Goal: Transaction & Acquisition: Purchase product/service

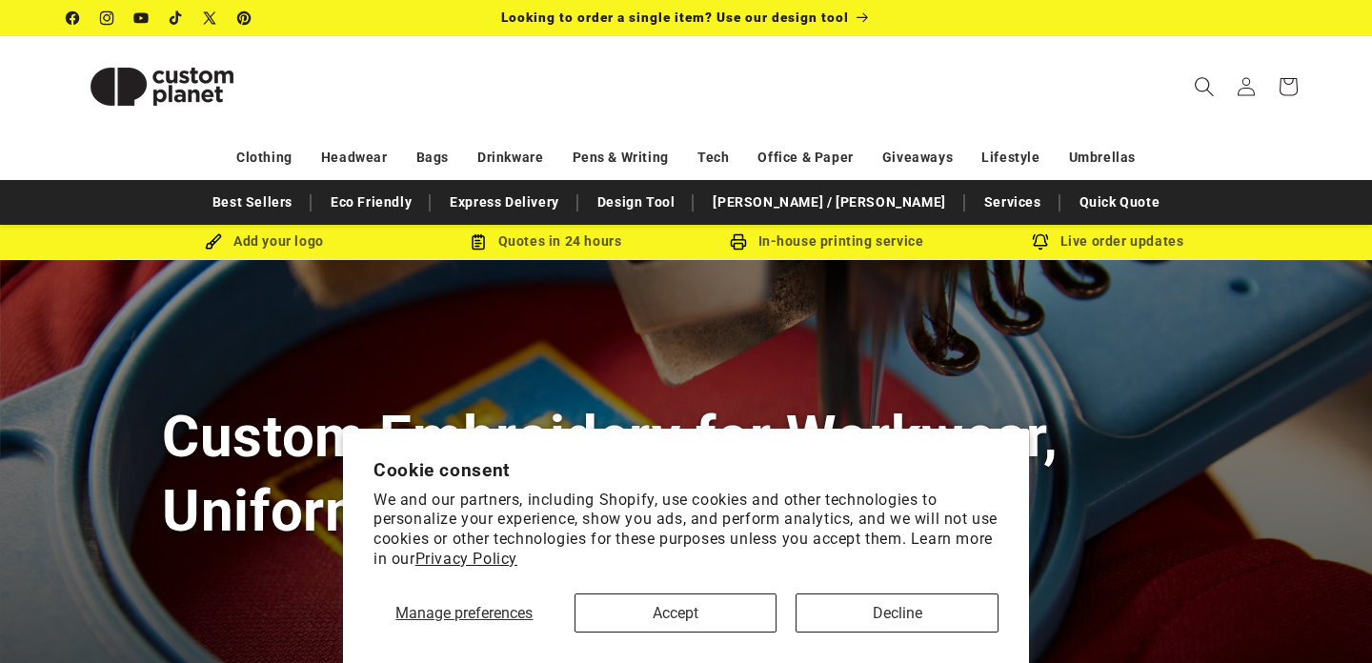
click at [1214, 83] on icon "Search" at bounding box center [1204, 86] width 20 height 20
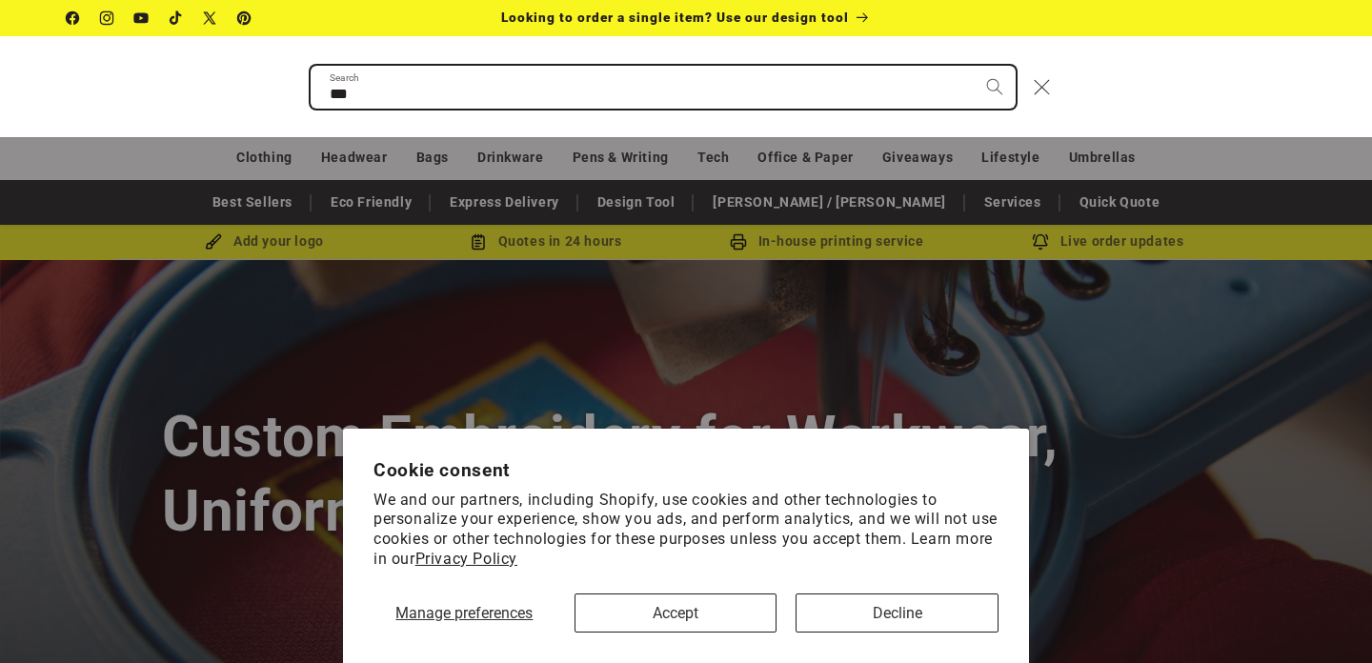
type input "***"
click at [974, 66] on button "Search" at bounding box center [995, 87] width 42 height 42
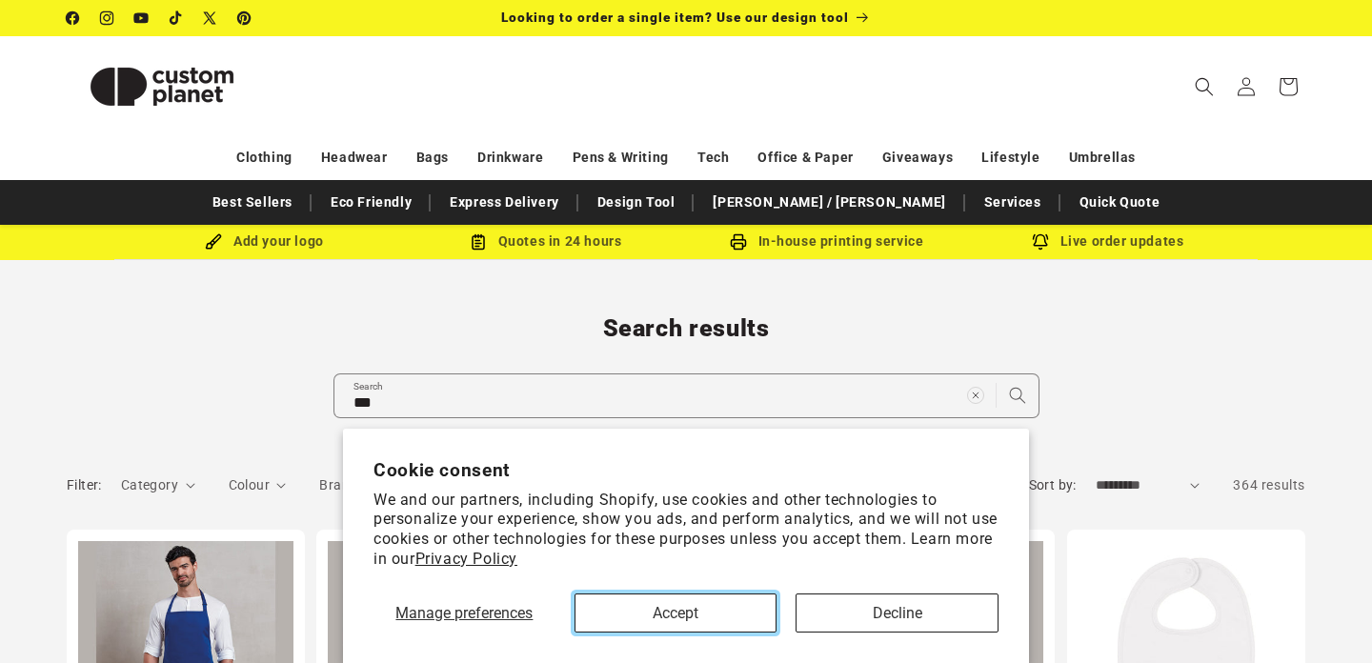
click at [734, 618] on button "Accept" at bounding box center [676, 613] width 203 height 39
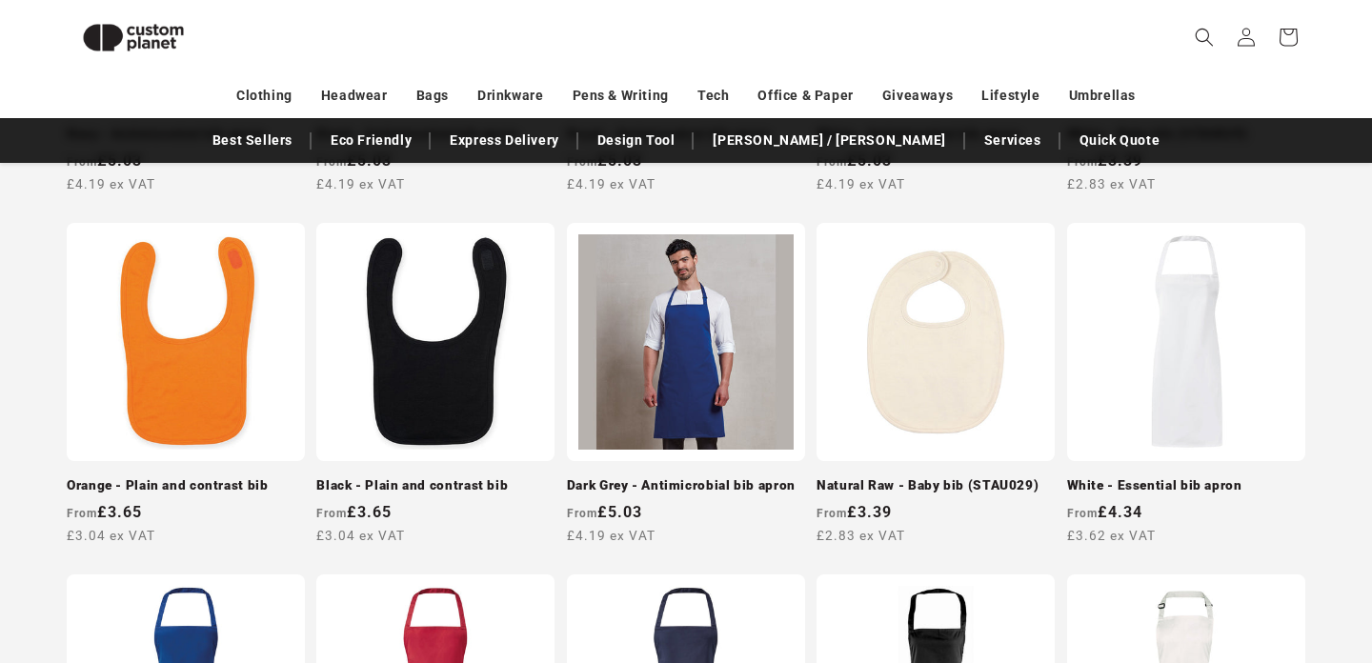
scroll to position [627, 0]
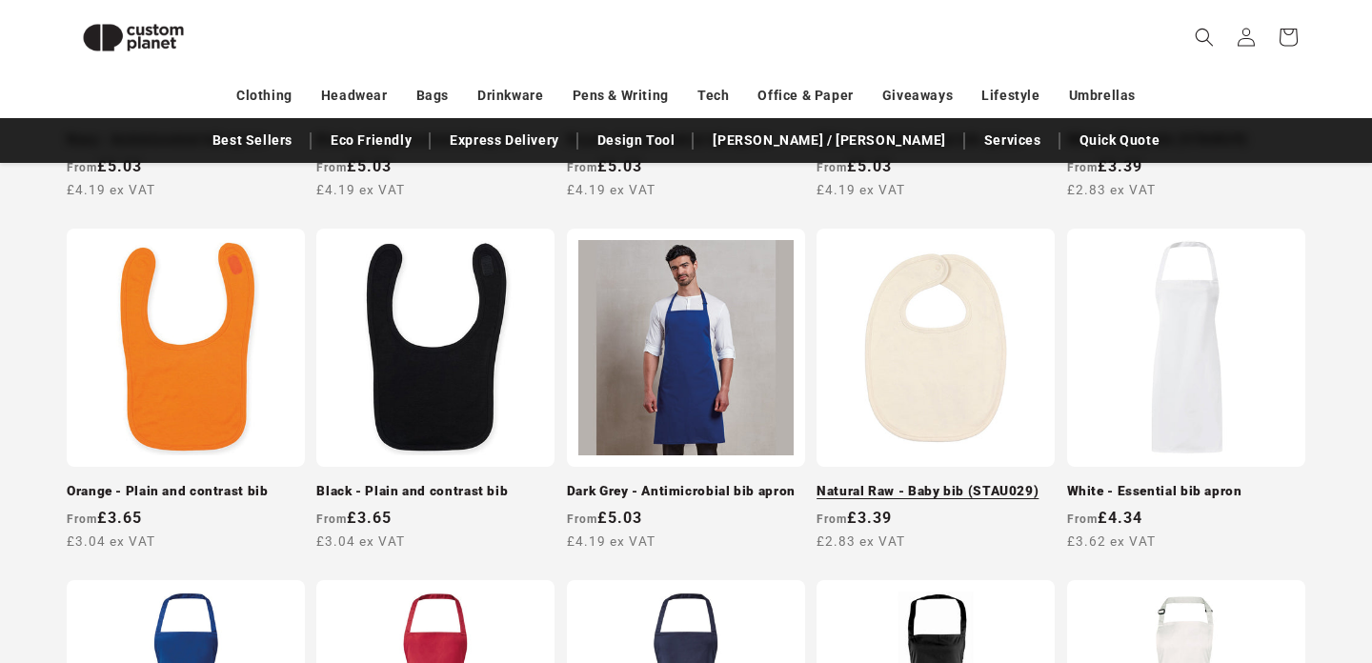
click at [889, 483] on link "Natural Raw - Baby bib (STAU029)" at bounding box center [936, 491] width 238 height 17
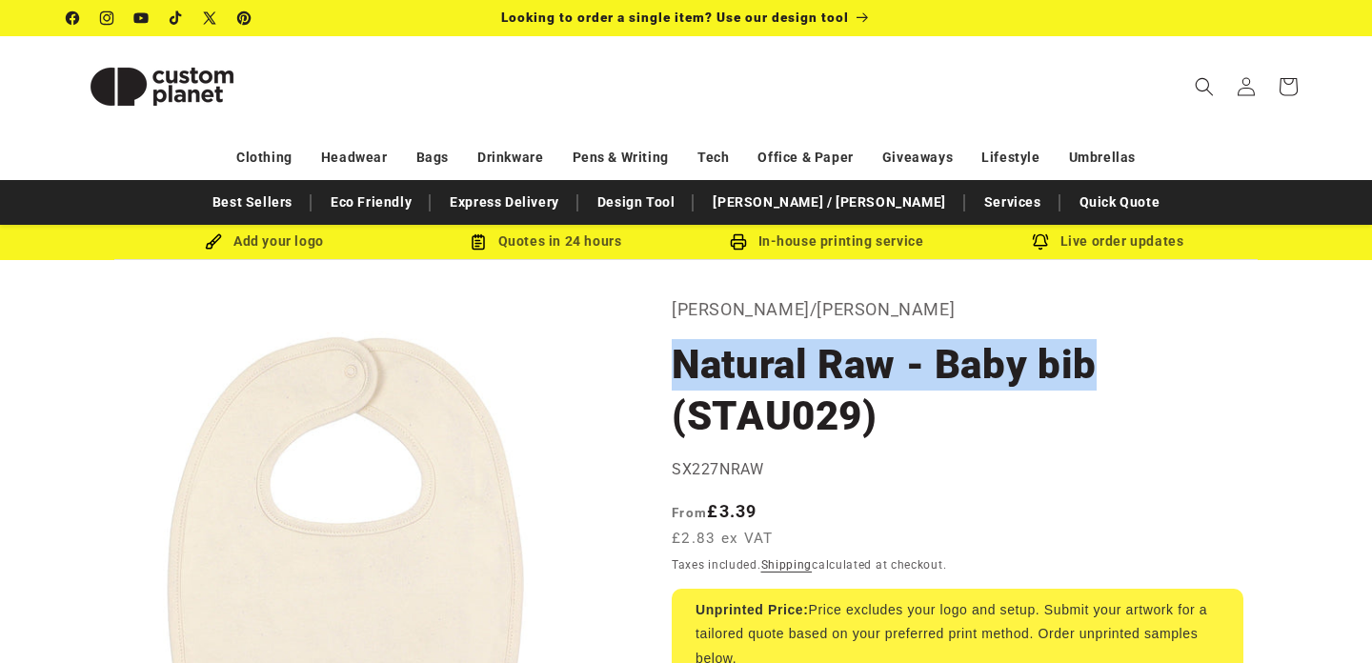
drag, startPoint x: 674, startPoint y: 365, endPoint x: 1105, endPoint y: 368, distance: 431.7
click at [1105, 368] on h1 "Natural Raw - Baby bib (STAU029)" at bounding box center [958, 390] width 572 height 103
copy h1 "Natural Raw - Baby bib"
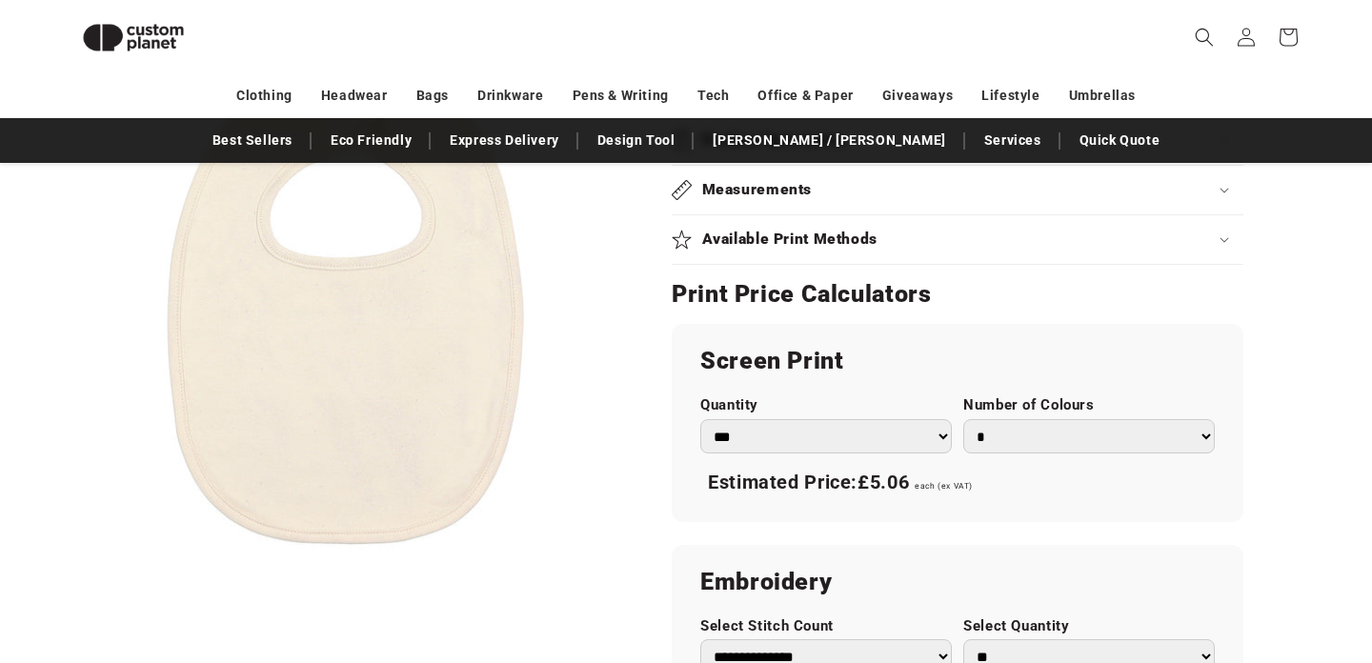
scroll to position [991, 0]
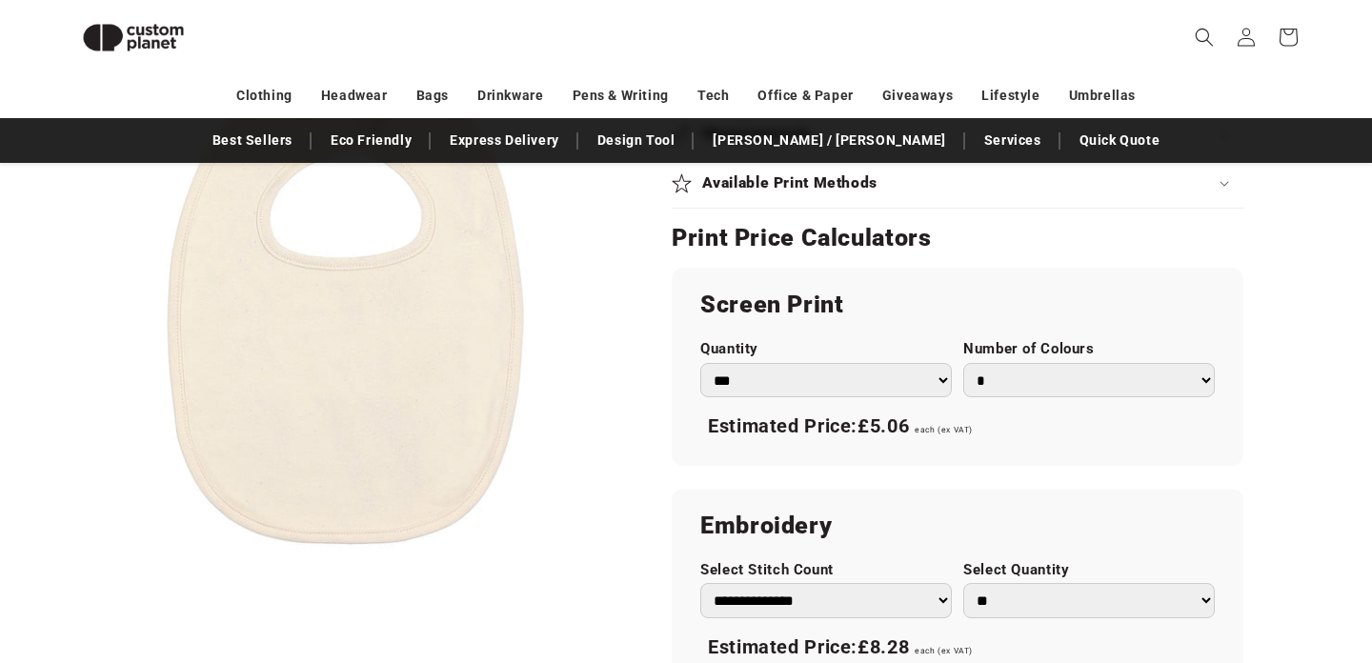
click at [909, 392] on select "*** *** *** **** **** **** ***** *****" at bounding box center [826, 380] width 252 height 35
